Goal: Task Accomplishment & Management: Manage account settings

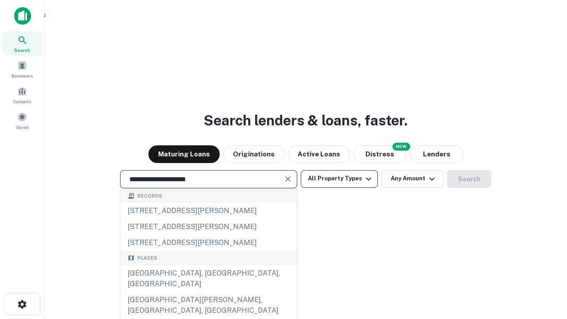
click at [208, 292] on div "[GEOGRAPHIC_DATA], [GEOGRAPHIC_DATA], [GEOGRAPHIC_DATA]" at bounding box center [208, 278] width 176 height 27
click at [339, 178] on button "All Property Types" at bounding box center [339, 179] width 77 height 18
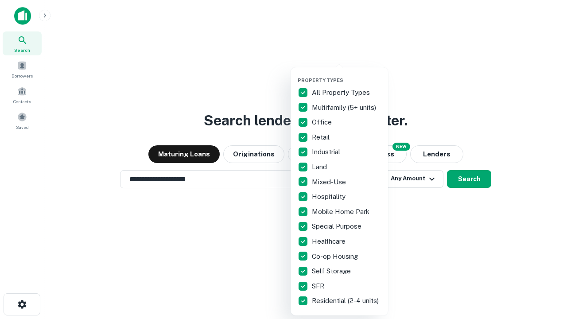
type input "**********"
click at [346, 74] on button "button" at bounding box center [346, 74] width 97 height 0
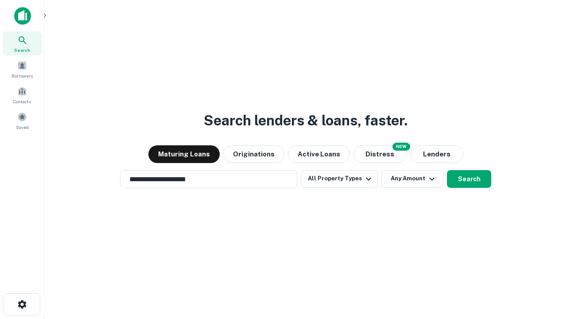
scroll to position [5, 107]
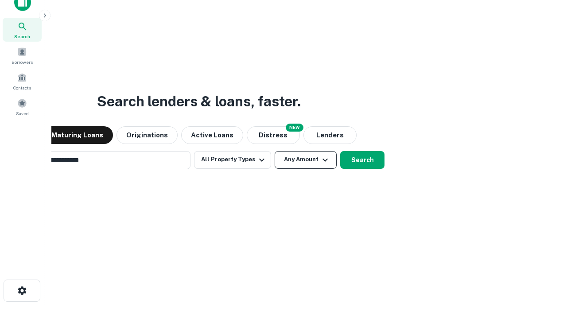
click at [275, 151] on button "Any Amount" at bounding box center [306, 160] width 62 height 18
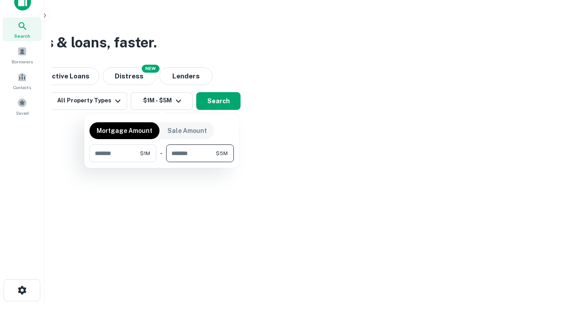
type input "*******"
click at [162, 162] on button "button" at bounding box center [161, 162] width 144 height 0
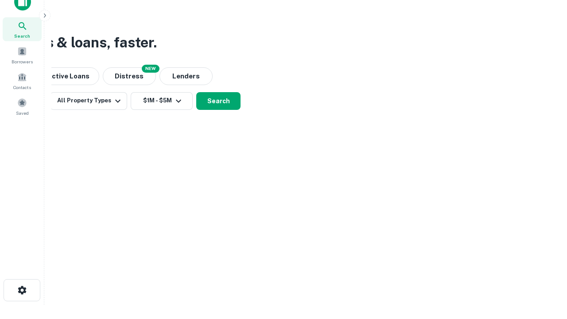
scroll to position [5, 163]
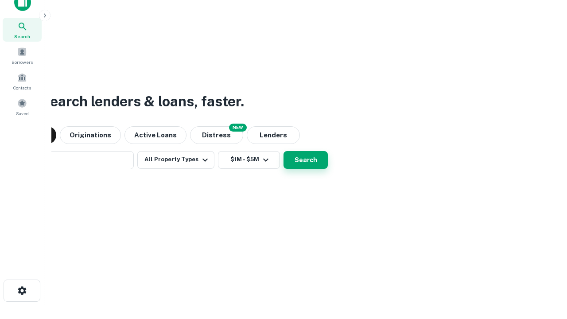
click at [283, 151] on button "Search" at bounding box center [305, 160] width 44 height 18
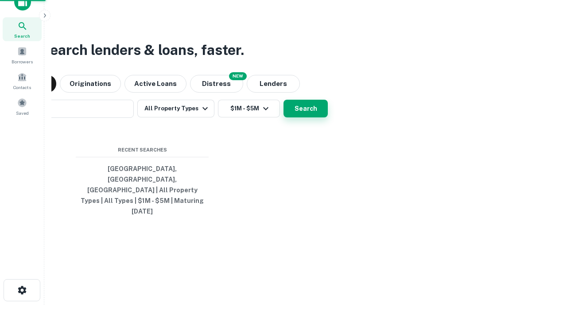
scroll to position [23, 251]
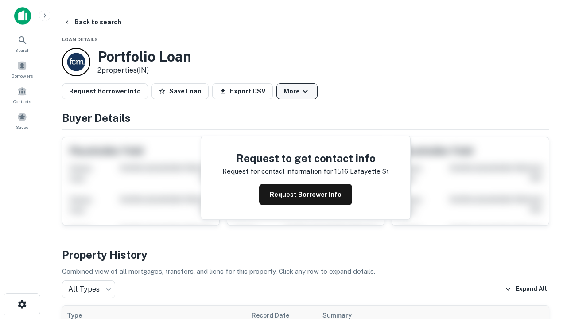
click at [297, 91] on button "More" at bounding box center [296, 91] width 41 height 16
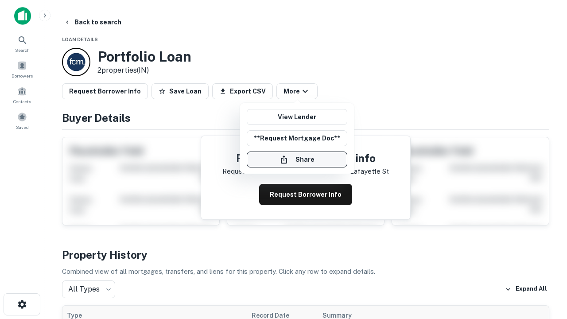
click at [297, 159] on button "Share" at bounding box center [297, 159] width 101 height 16
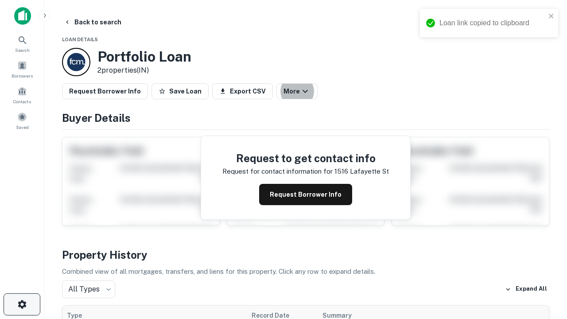
click at [22, 304] on icon "button" at bounding box center [22, 304] width 11 height 11
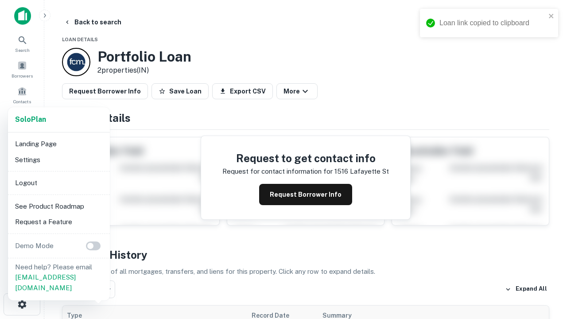
click at [58, 182] on li "Logout" at bounding box center [59, 183] width 95 height 16
